Goal: Task Accomplishment & Management: Use online tool/utility

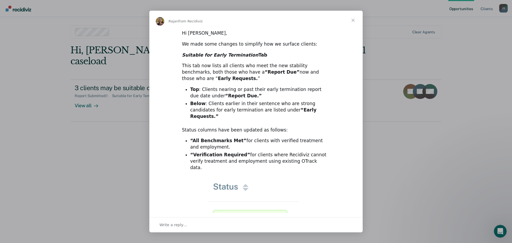
click at [404, 196] on div "Intercom messenger" at bounding box center [256, 121] width 512 height 243
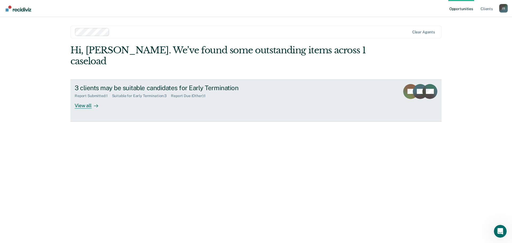
click at [79, 98] on div "View all" at bounding box center [90, 103] width 30 height 10
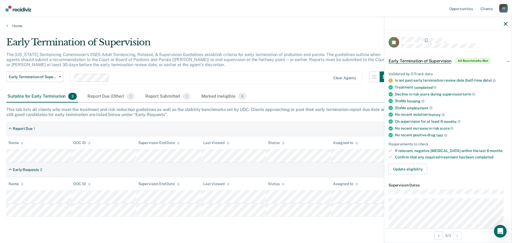
click at [320, 224] on main "Early Termination of Supervision The [US_STATE] Sentencing Commission’s 2025 Ad…" at bounding box center [256, 134] width 512 height 213
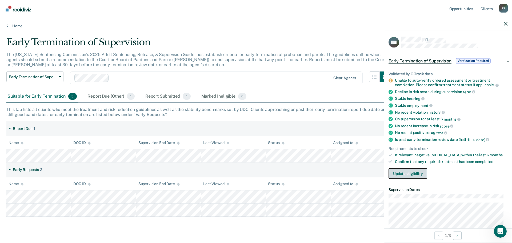
click at [398, 174] on button "Update eligibility" at bounding box center [407, 173] width 39 height 11
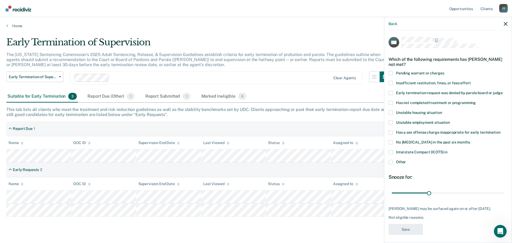
click at [330, 37] on div "Early Termination of Supervision" at bounding box center [198, 44] width 384 height 15
